Goal: Task Accomplishment & Management: Use online tool/utility

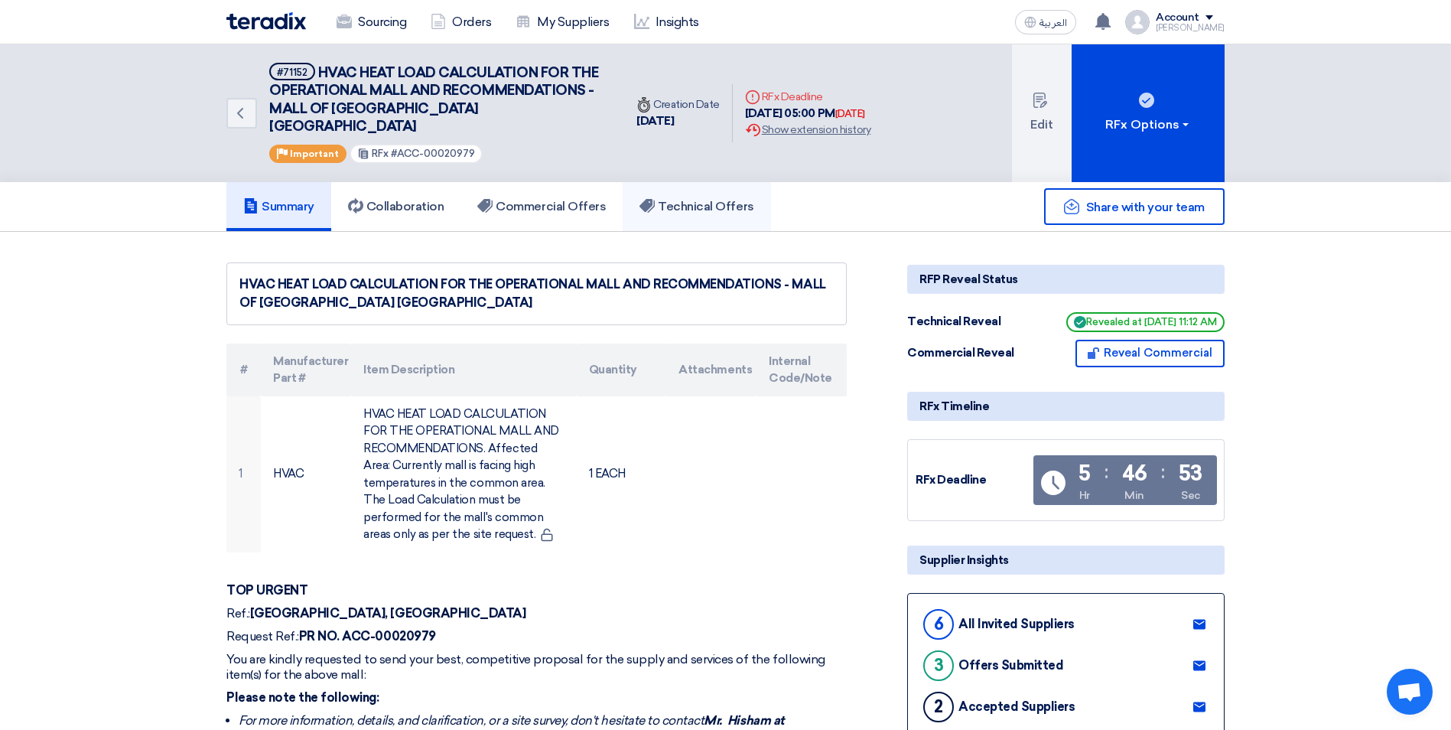
click at [690, 199] on h5 "Technical Offers" at bounding box center [697, 206] width 114 height 15
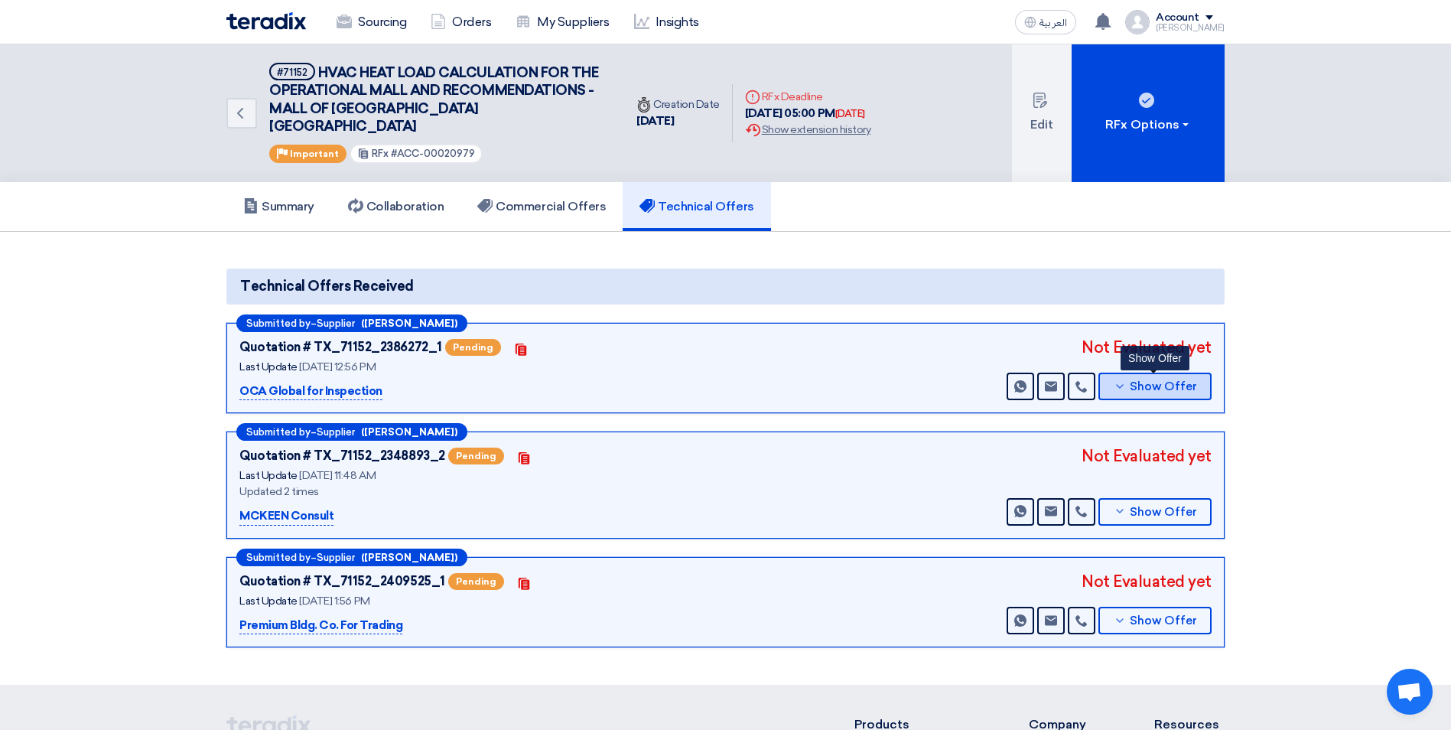
click at [1107, 373] on button "Show Offer" at bounding box center [1155, 387] width 113 height 28
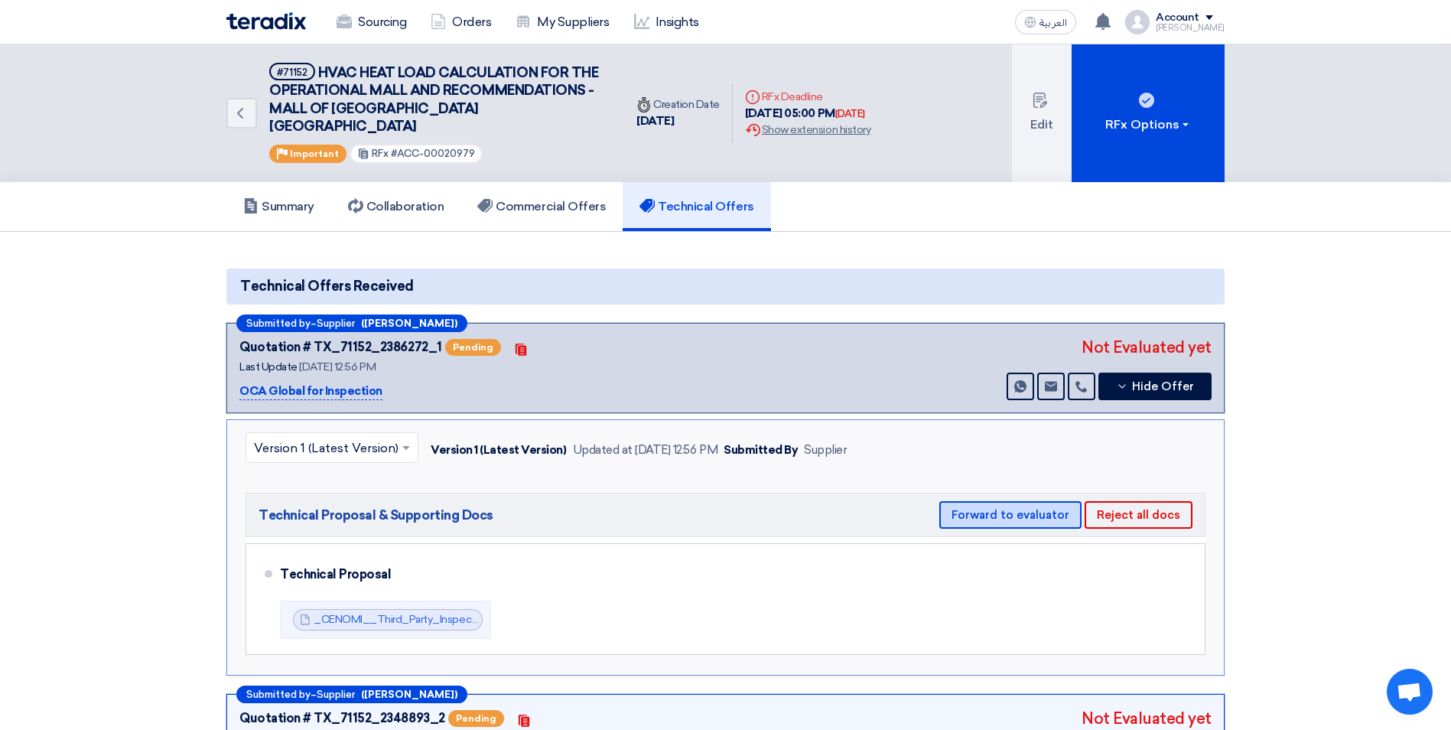
click at [990, 501] on button "Forward to evaluator" at bounding box center [1010, 515] width 142 height 28
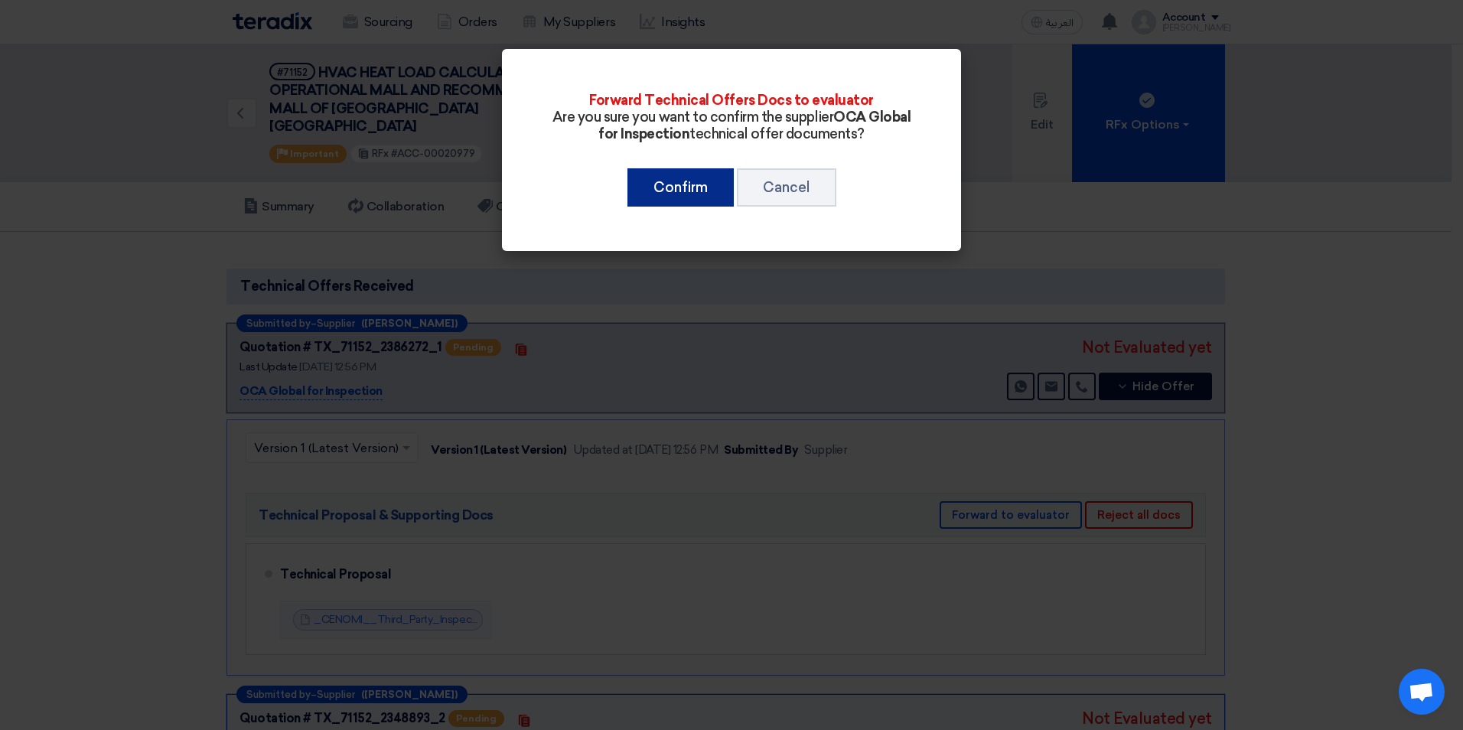
click at [679, 188] on button "Confirm" at bounding box center [680, 187] width 106 height 38
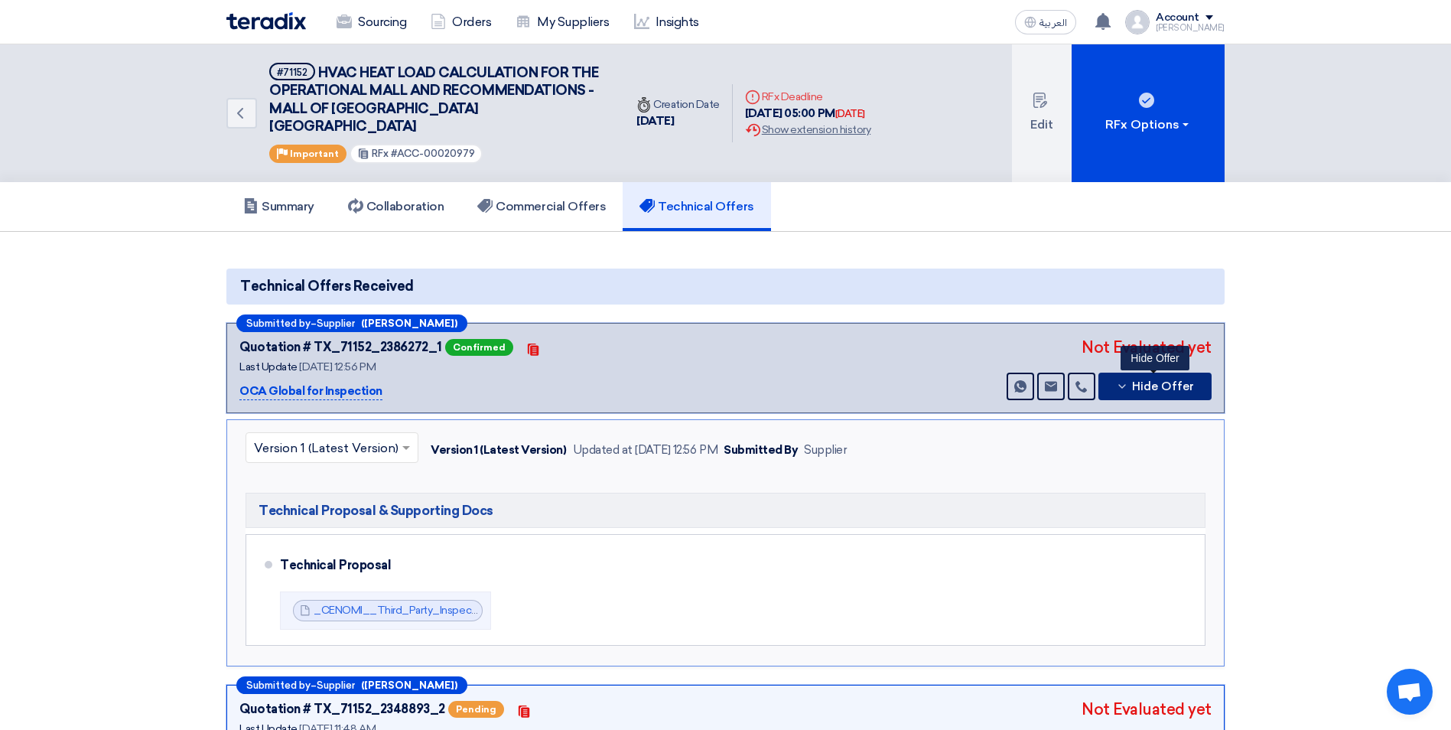
click at [1120, 380] on icon at bounding box center [1122, 386] width 12 height 12
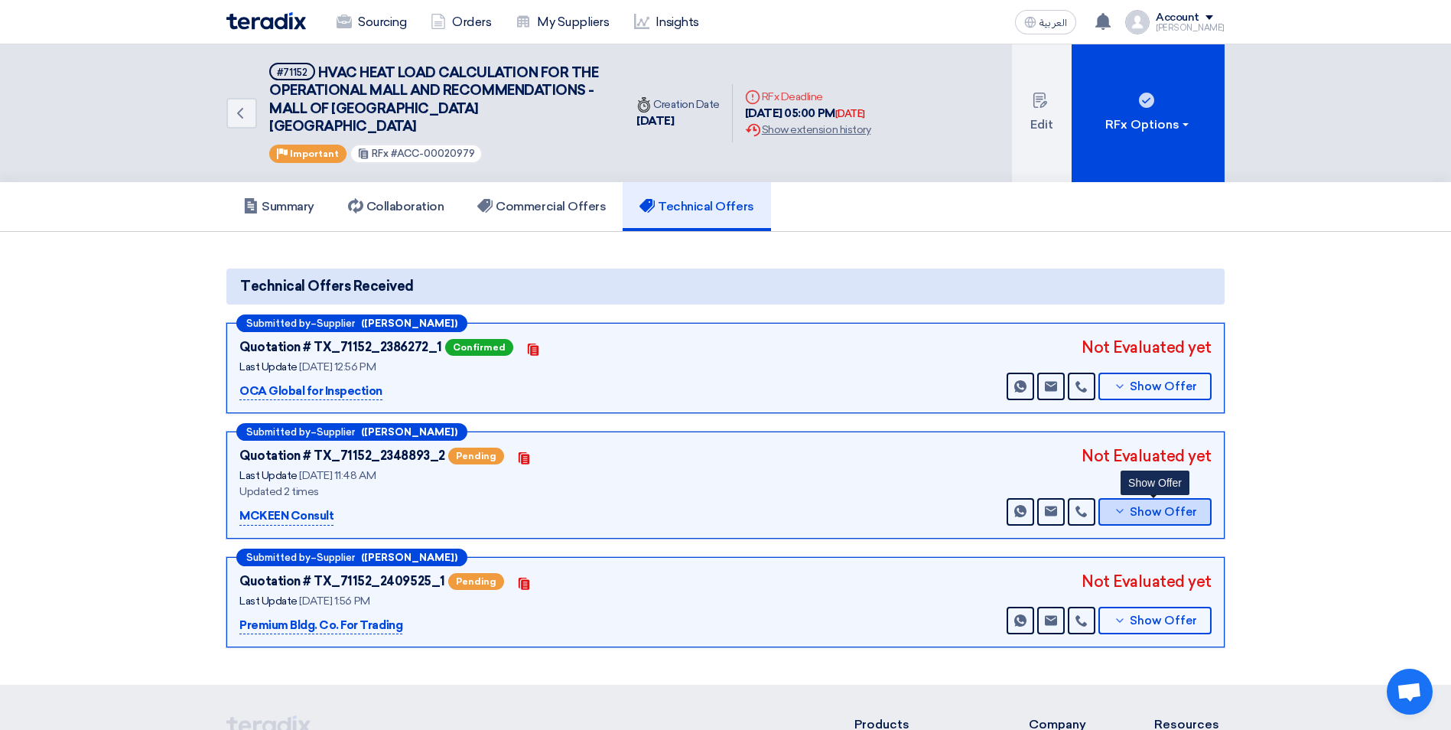
click at [1119, 500] on button "Show Offer" at bounding box center [1155, 512] width 113 height 28
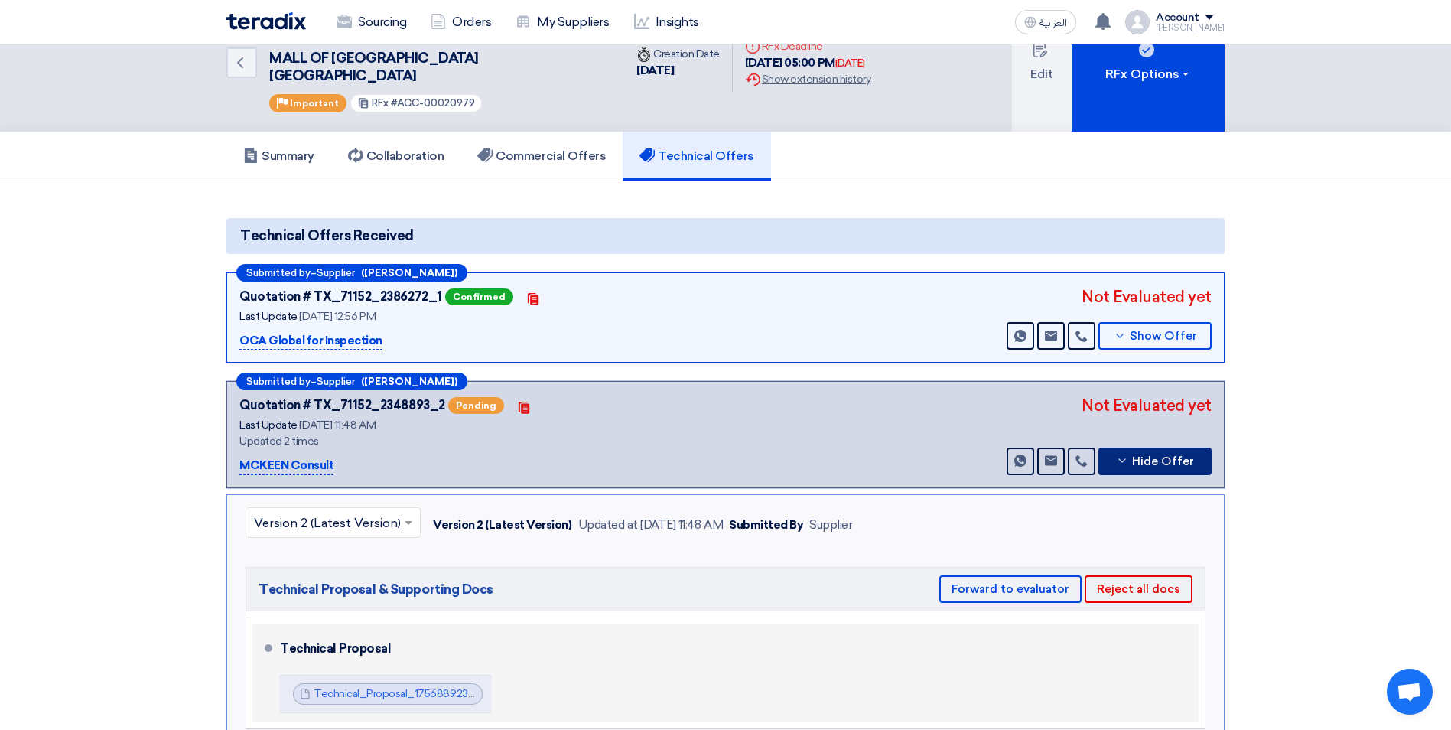
scroll to position [77, 0]
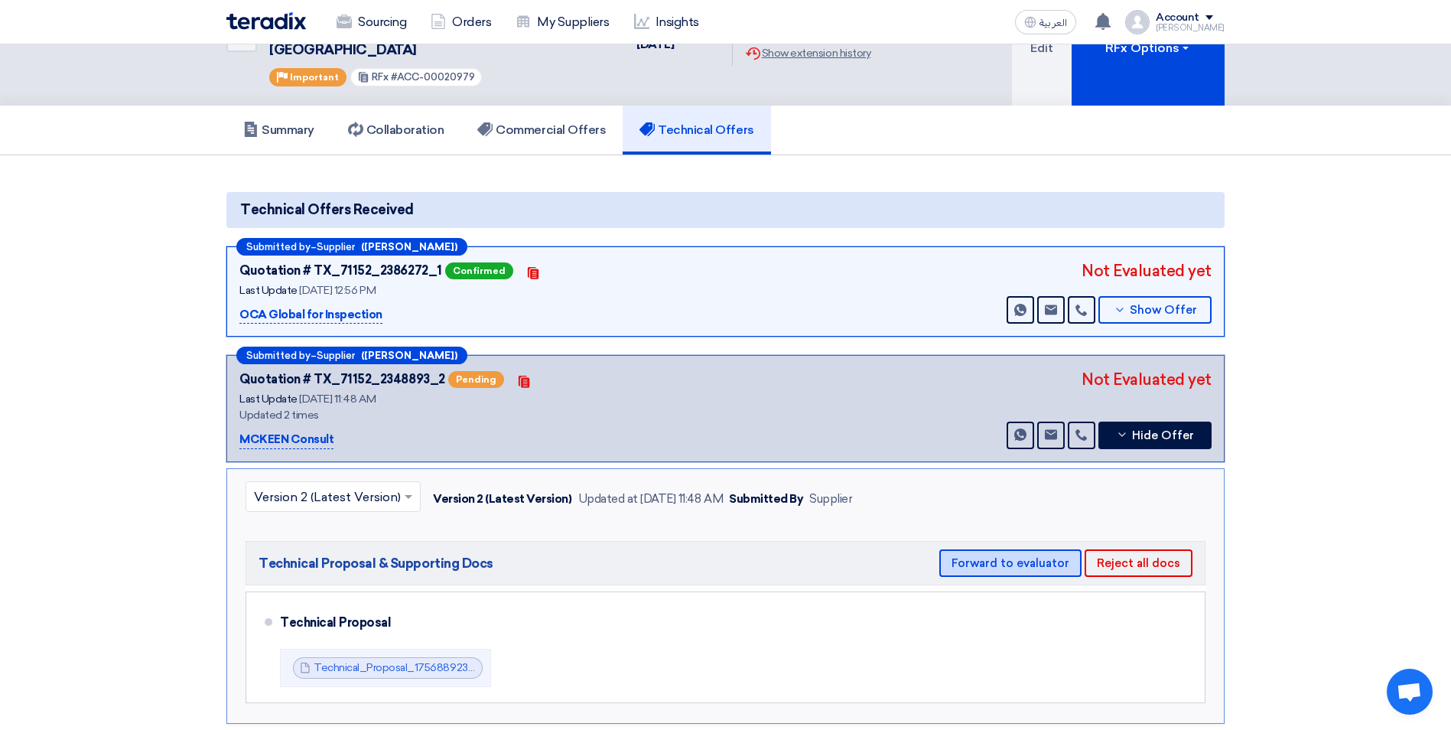
click at [970, 549] on button "Forward to evaluator" at bounding box center [1010, 563] width 142 height 28
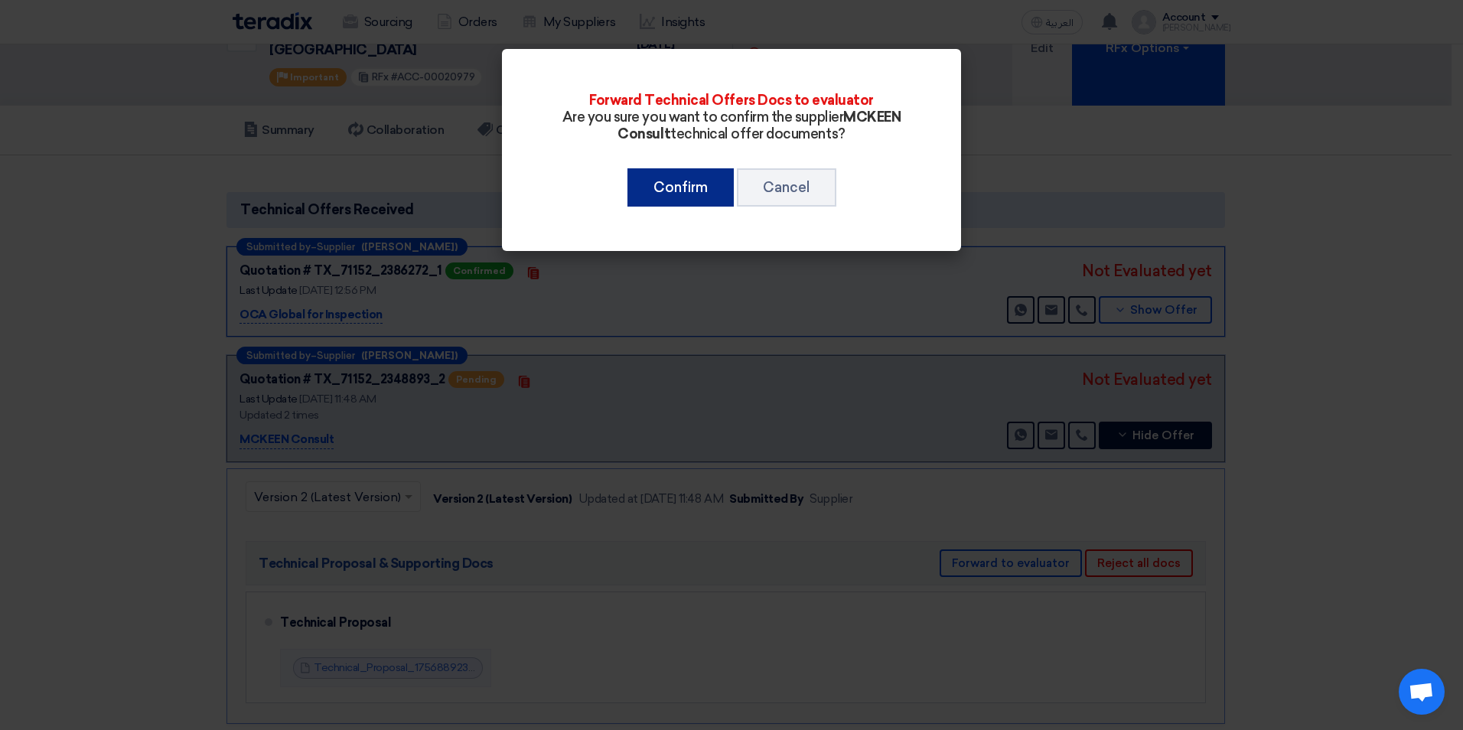
click at [704, 191] on button "Confirm" at bounding box center [680, 187] width 106 height 38
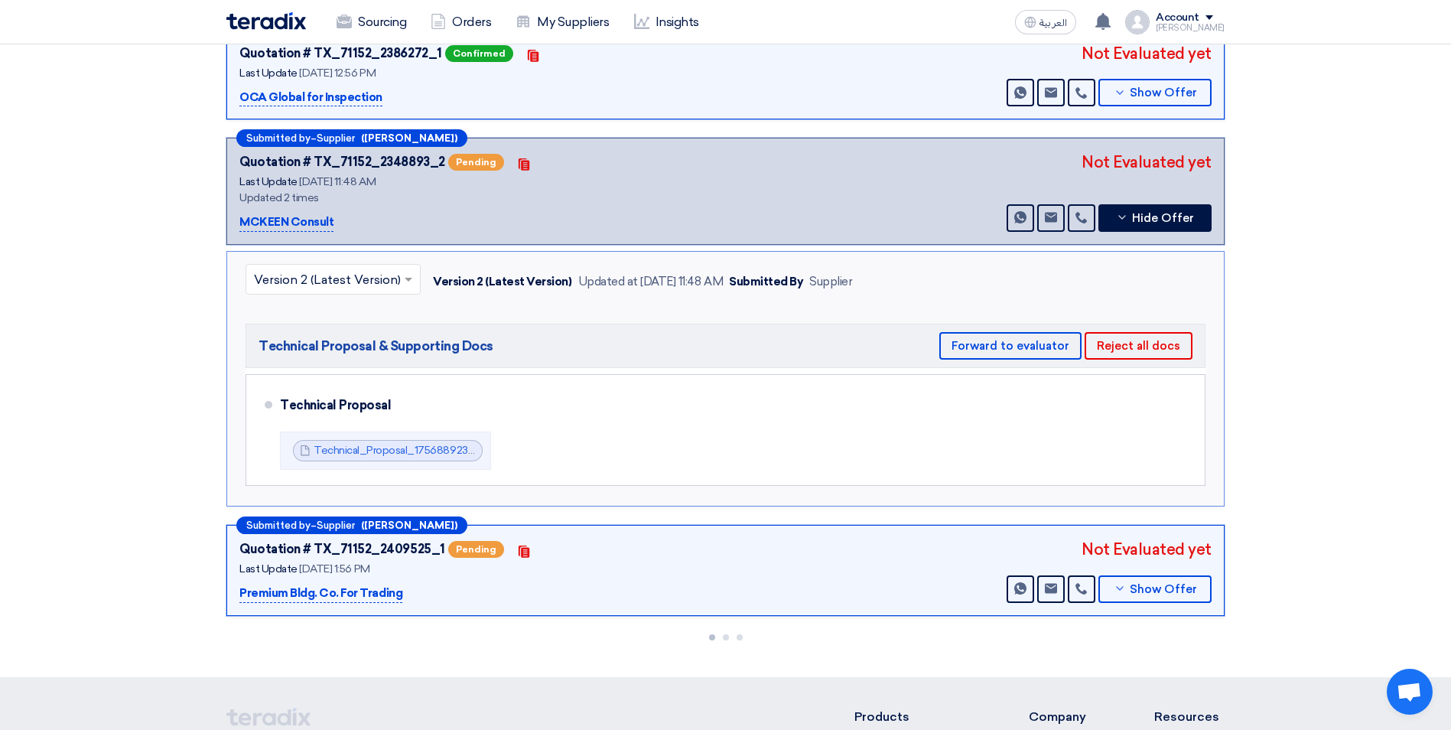
scroll to position [306, 0]
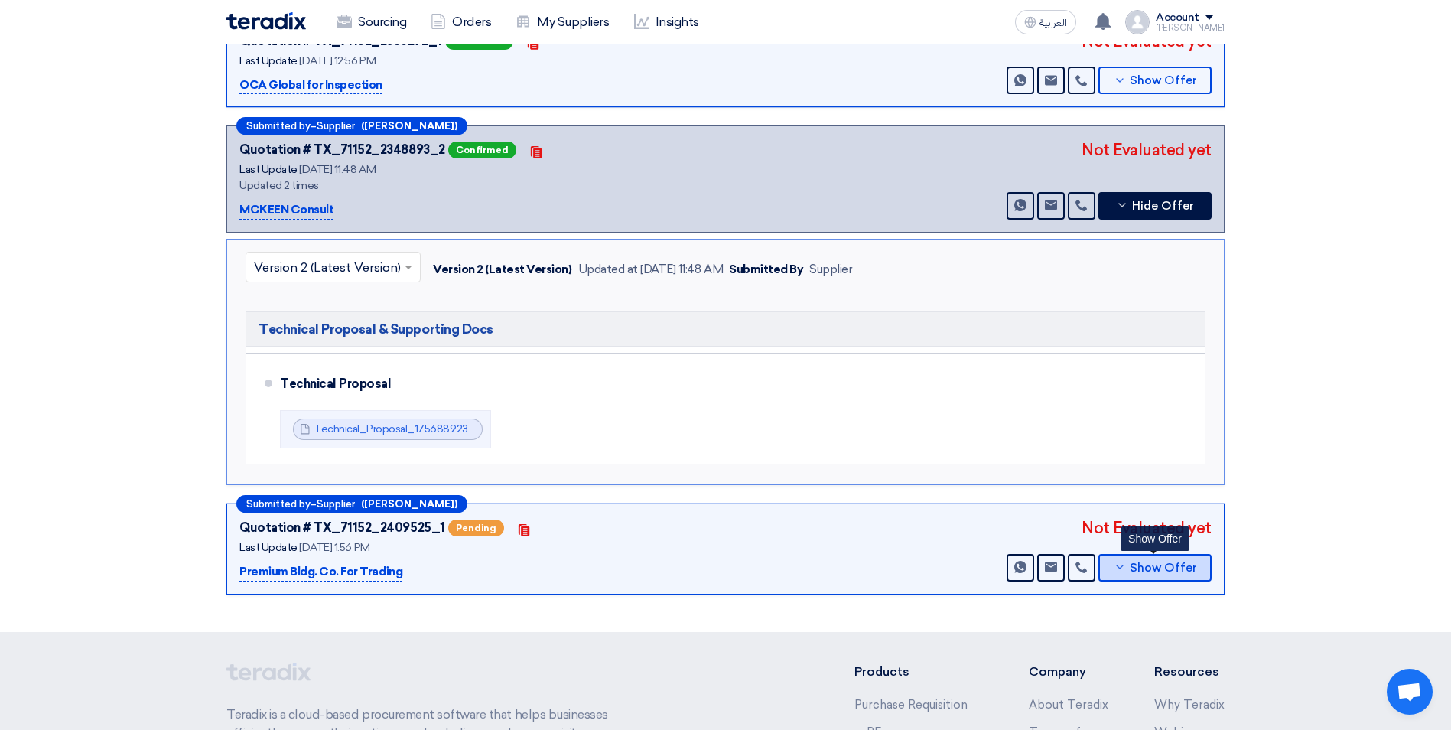
click at [1135, 562] on button "Show Offer" at bounding box center [1155, 568] width 113 height 28
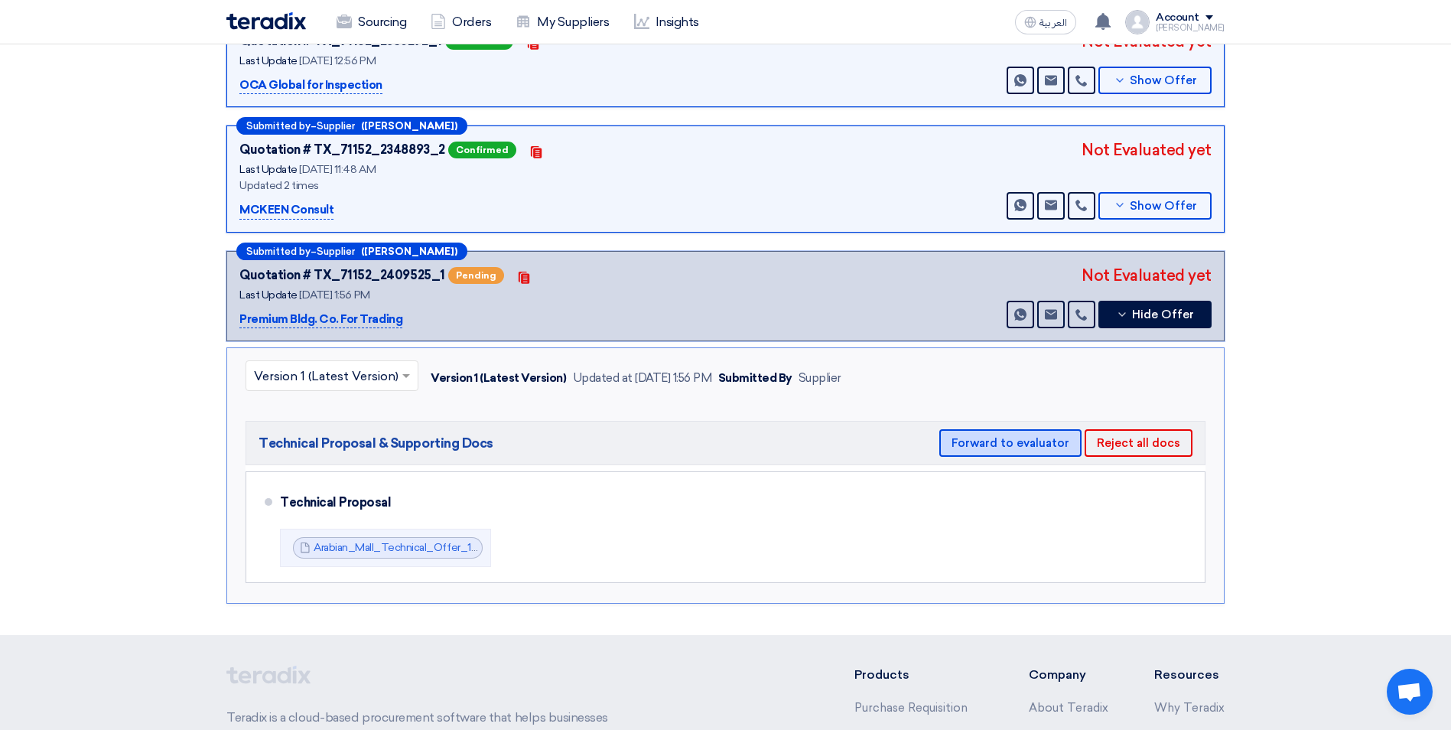
click at [1030, 429] on button "Forward to evaluator" at bounding box center [1010, 443] width 142 height 28
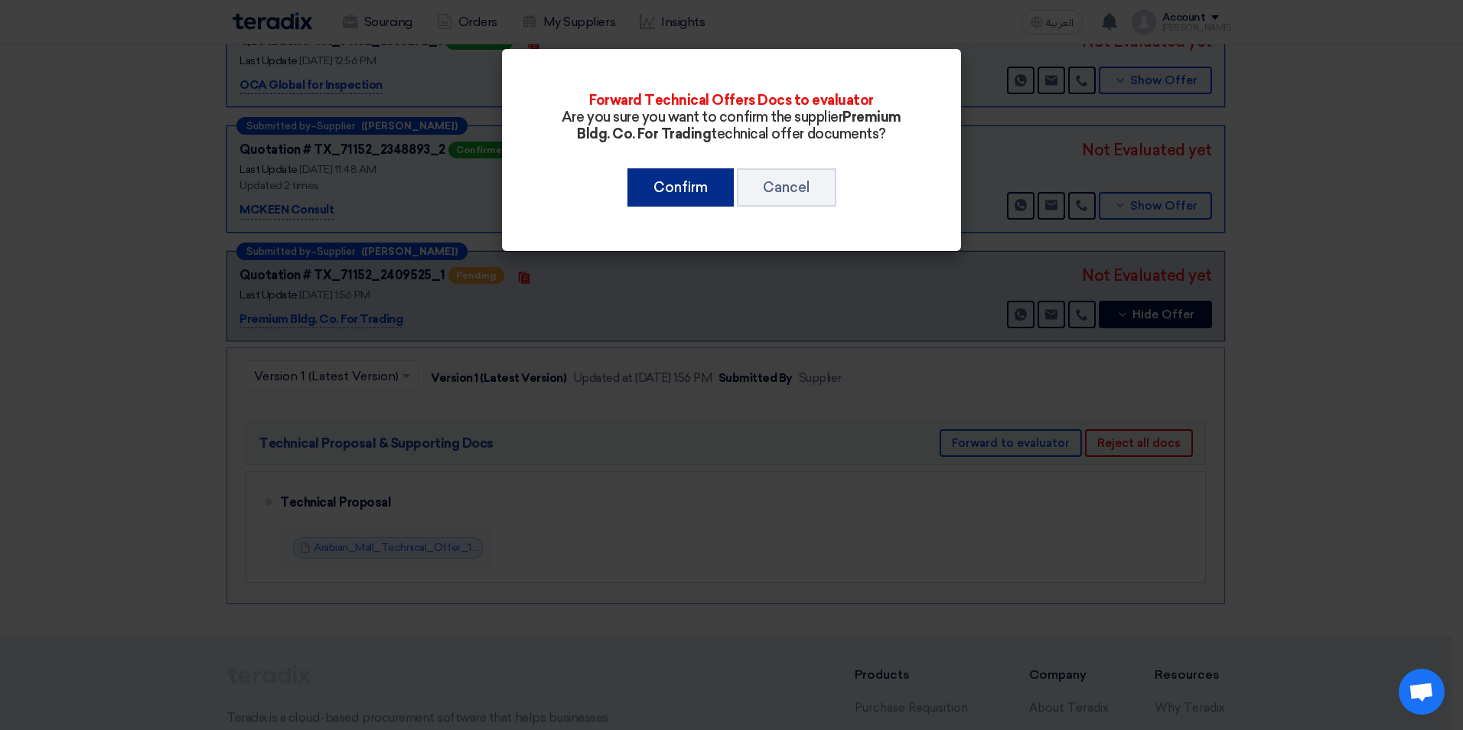
click at [692, 186] on button "Confirm" at bounding box center [680, 187] width 106 height 38
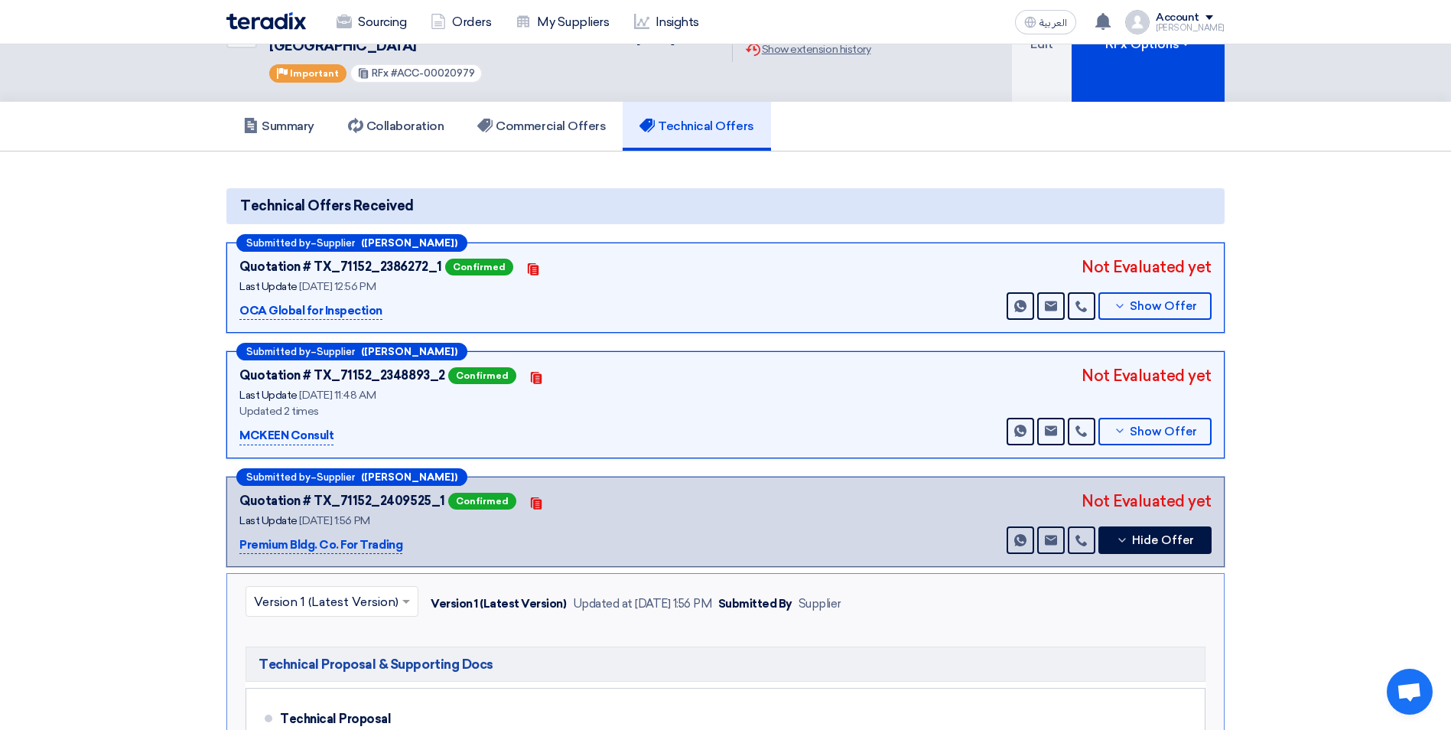
scroll to position [77, 0]
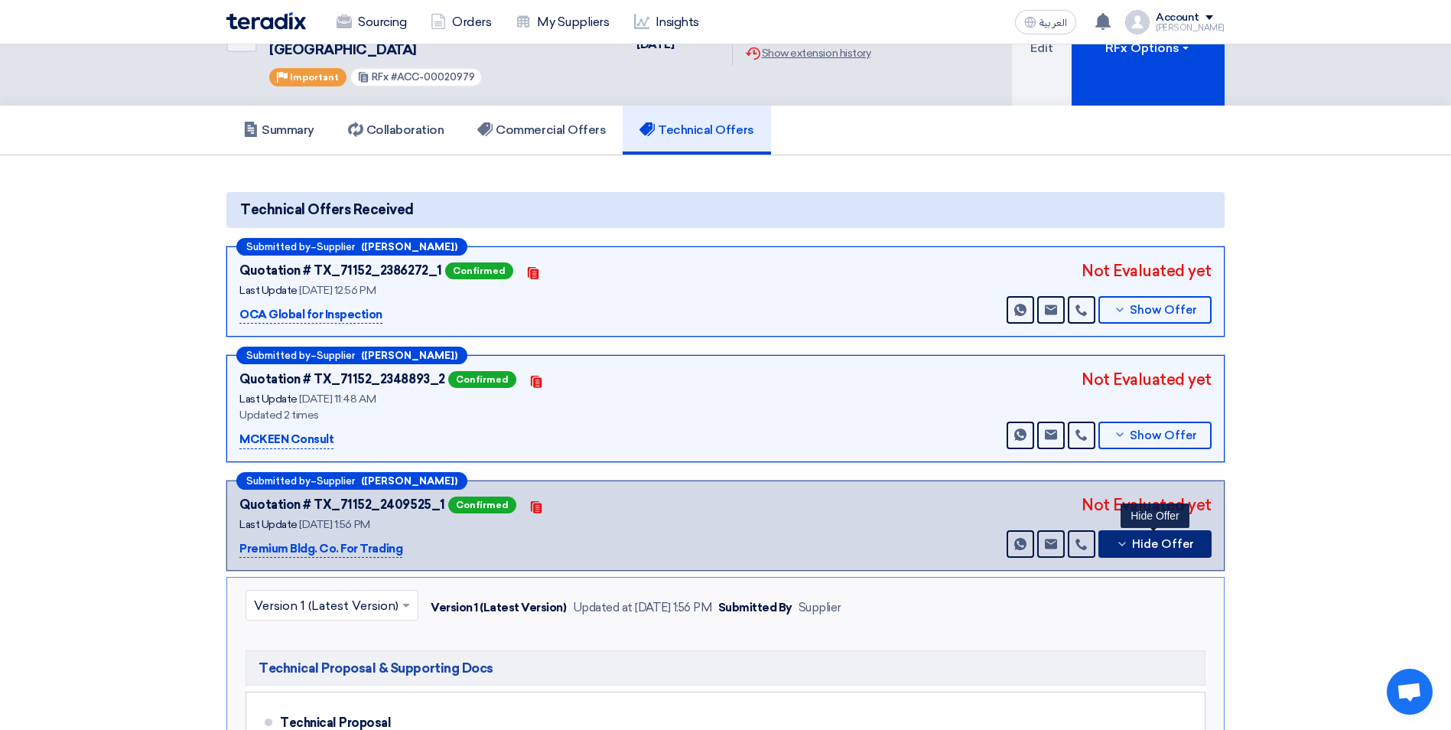
click at [1137, 539] on span "Hide Offer" at bounding box center [1163, 544] width 62 height 11
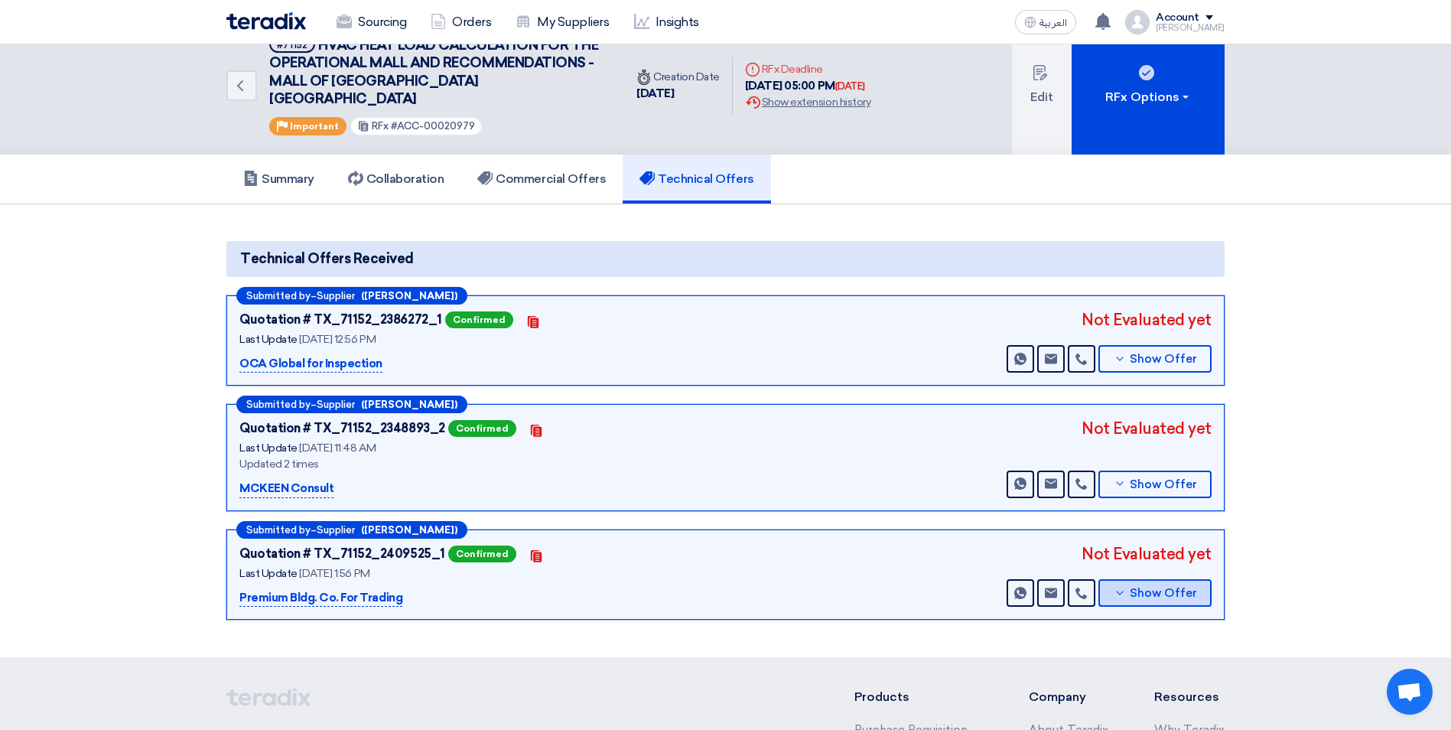
scroll to position [0, 0]
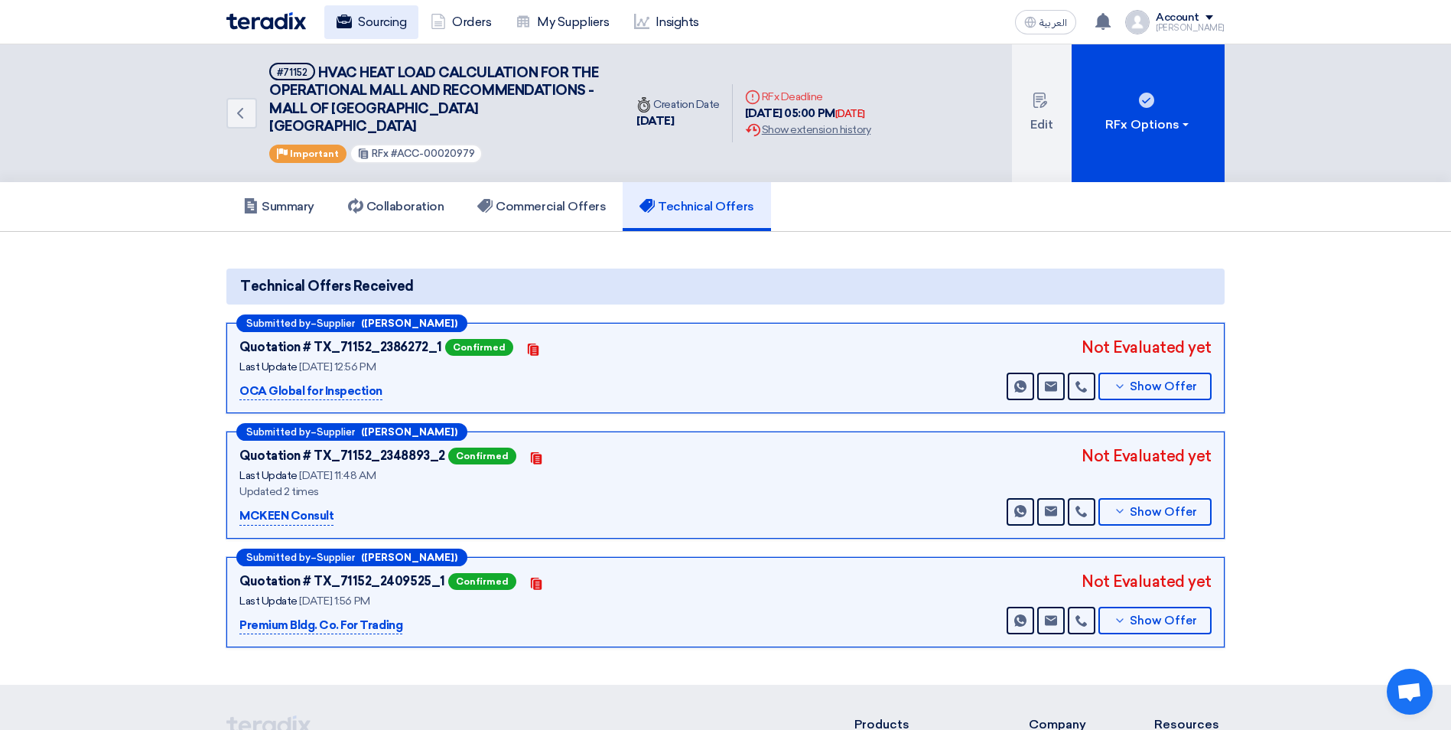
click at [361, 26] on link "Sourcing" at bounding box center [371, 22] width 94 height 34
